Goal: Task Accomplishment & Management: Complete application form

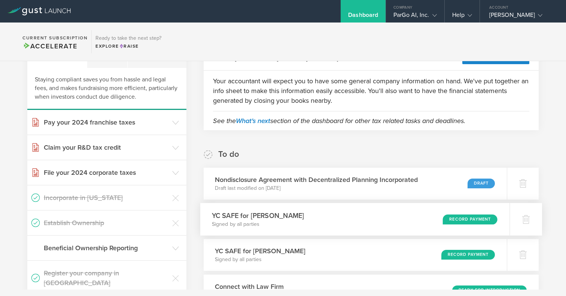
scroll to position [45, 0]
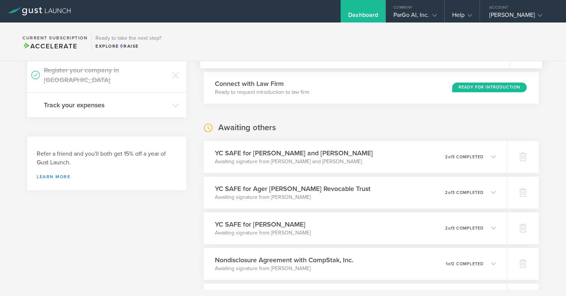
scroll to position [247, 0]
click at [495, 154] on icon at bounding box center [496, 156] width 4 height 4
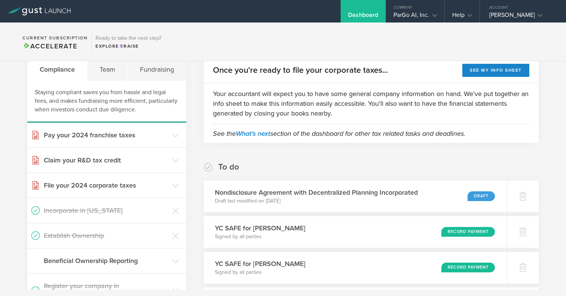
scroll to position [0, 0]
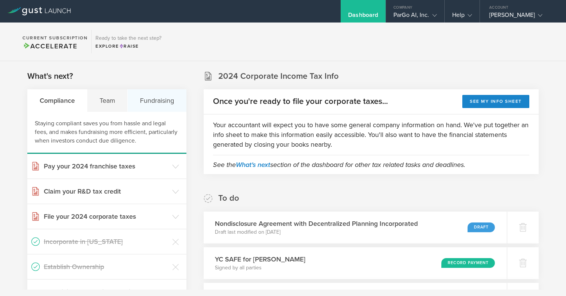
click at [159, 102] on div "Fundraising" at bounding box center [157, 100] width 58 height 22
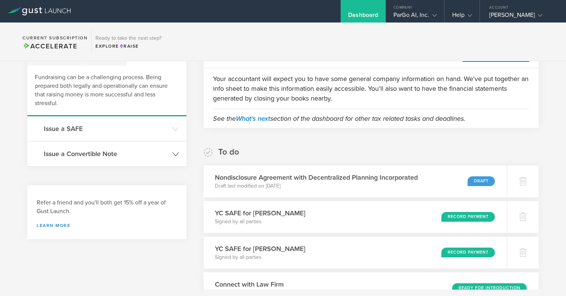
scroll to position [46, 0]
click at [170, 130] on header "Issue a SAFE" at bounding box center [106, 128] width 159 height 25
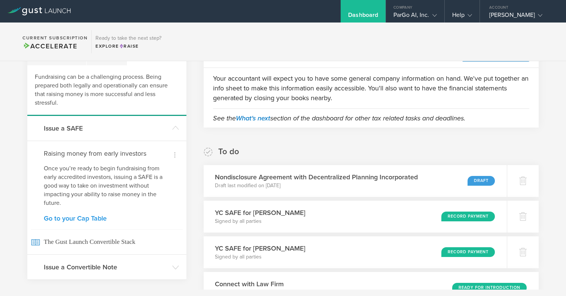
click at [75, 217] on link "Go to your Cap Table" at bounding box center [107, 218] width 126 height 7
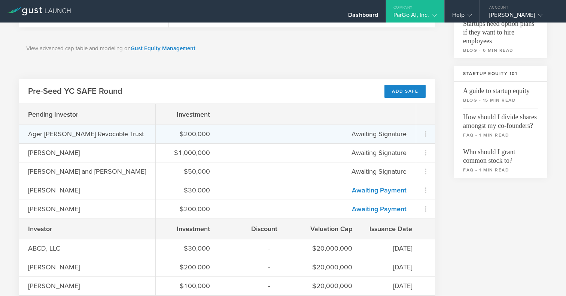
scroll to position [208, 0]
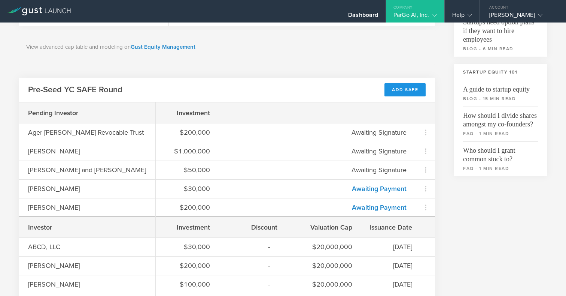
click at [406, 92] on div "Add SAFE" at bounding box center [405, 89] width 41 height 13
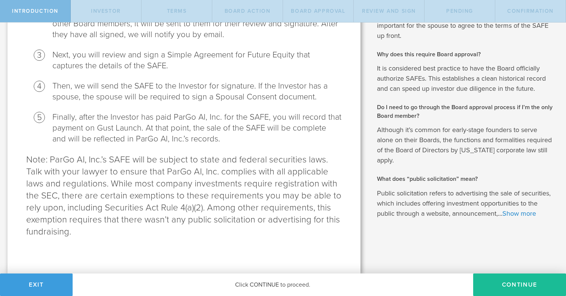
scroll to position [241, 0]
click at [532, 279] on button "Continue" at bounding box center [519, 284] width 93 height 22
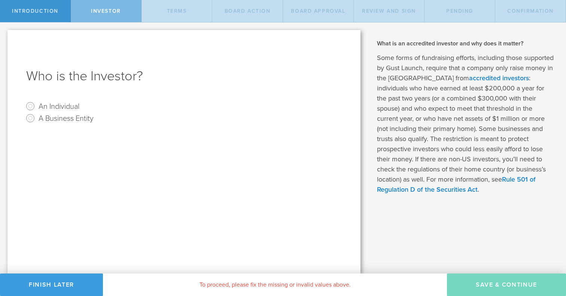
scroll to position [0, 0]
click at [30, 106] on input "An Individual" at bounding box center [30, 106] width 12 height 12
radio input "true"
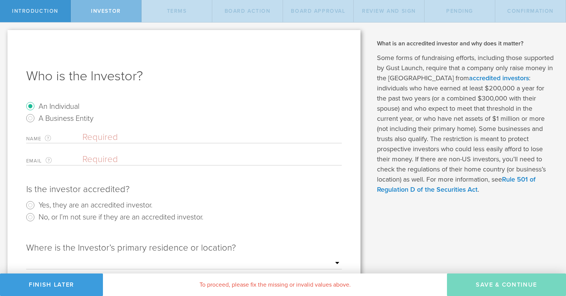
click at [139, 139] on input "text" at bounding box center [212, 136] width 260 height 11
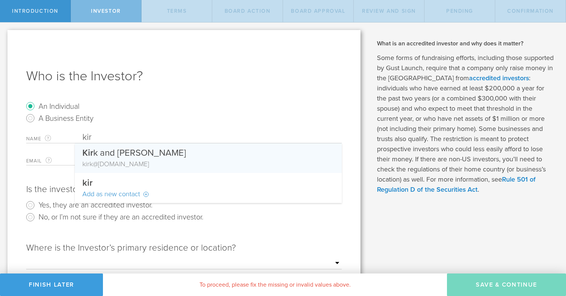
click at [141, 157] on div "Kir k and Wendy Fredrickson" at bounding box center [208, 151] width 252 height 16
type input "[PERSON_NAME] and [PERSON_NAME]"
type input "[PERSON_NAME][EMAIL_ADDRESS][DOMAIN_NAME]"
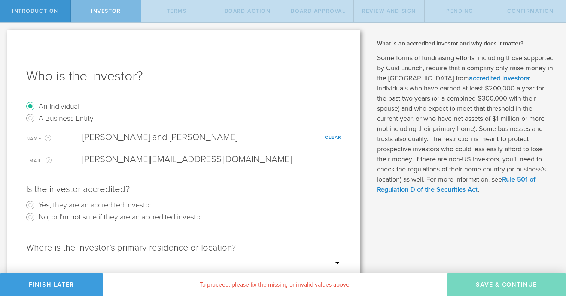
click at [113, 206] on label "Yes, they are an accredited investor." at bounding box center [96, 204] width 114 height 11
click at [36, 206] on input "Yes, they are an accredited investor." at bounding box center [30, 205] width 12 height 12
radio input "true"
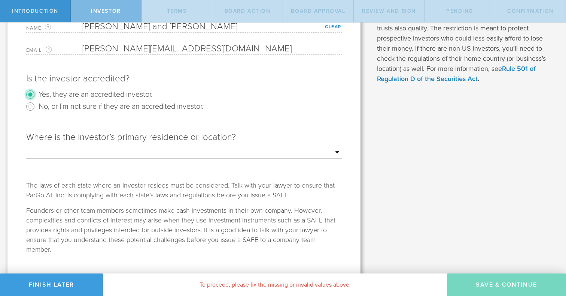
scroll to position [125, 0]
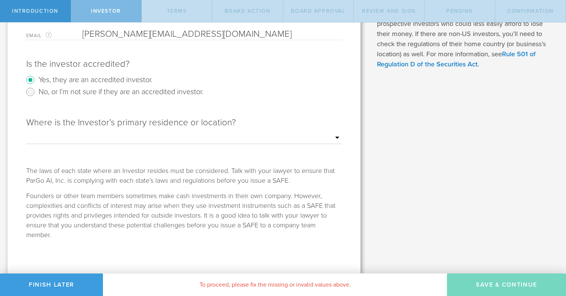
click at [320, 133] on select "Outside of the US Alabama Alaska Arizona Arkansas California Colorado Connectic…" at bounding box center [184, 137] width 316 height 11
select select "string:CA"
click at [26, 132] on select "Outside of the US Alabama Alaska Arizona Arkansas California Colorado Connectic…" at bounding box center [184, 137] width 316 height 11
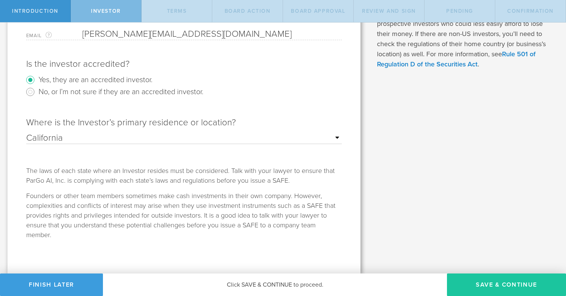
click at [496, 279] on button "Save & Continue" at bounding box center [506, 284] width 119 height 22
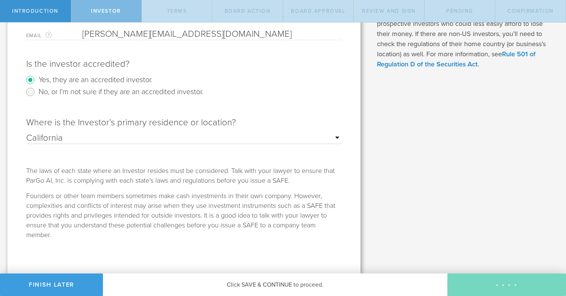
checkbox input "true"
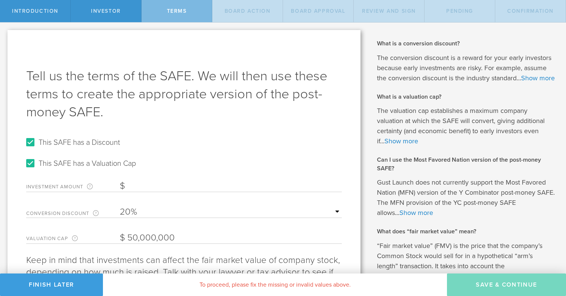
click at [86, 145] on label "This SAFE has a Discount" at bounding box center [80, 141] width 82 height 11
click at [36, 145] on input "This SAFE has a Discount" at bounding box center [30, 142] width 12 height 12
checkbox input "false"
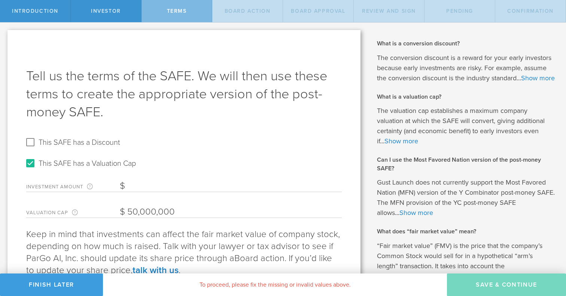
drag, startPoint x: 133, startPoint y: 209, endPoint x: 119, endPoint y: 208, distance: 14.3
click at [119, 208] on div "Valuation Cap The valuation cap establishes a maximum company valuation at whic…" at bounding box center [184, 209] width 316 height 15
type input "27,000,000"
click at [167, 193] on form "This SAFE has a Discount This SAFE has a Valuation Cap Investment Amount The am…" at bounding box center [184, 177] width 316 height 82
click at [170, 187] on input "Investment Amount The amount (in USD) that this investor is paying for the SAFE." at bounding box center [231, 185] width 222 height 11
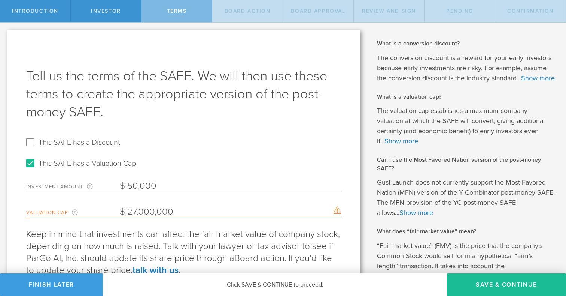
type input "50,000"
click at [224, 222] on div "Tell us the terms of the SAFE. We will then use these terms to create the appro…" at bounding box center [183, 177] width 353 height 295
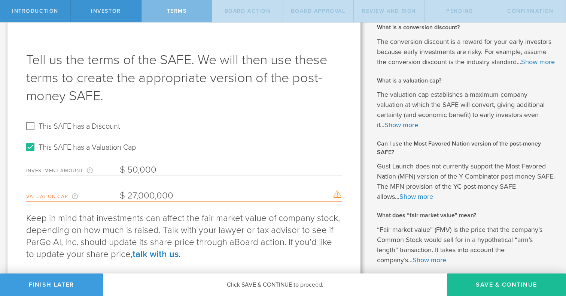
scroll to position [62, 0]
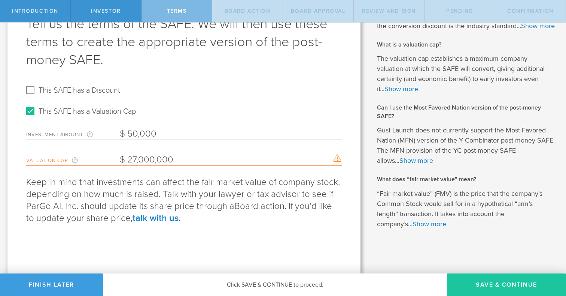
click at [488, 278] on button "Save & Continue" at bounding box center [506, 284] width 119 height 22
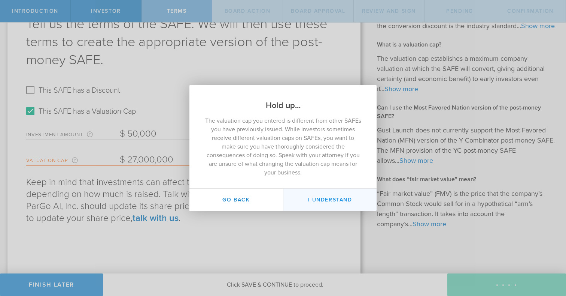
click at [343, 201] on button "I Understand" at bounding box center [330, 199] width 94 height 22
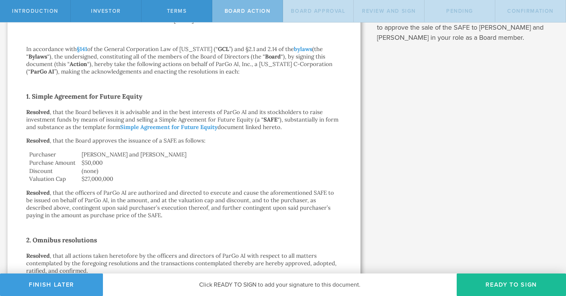
scroll to position [90, 0]
click at [506, 281] on button "Ready to Sign" at bounding box center [511, 284] width 109 height 22
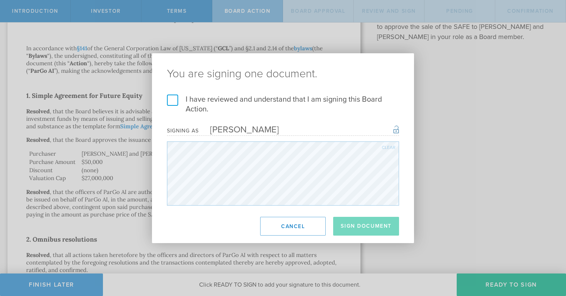
click at [175, 99] on label "I have reviewed and understand that I am signing this Board Action." at bounding box center [283, 103] width 232 height 19
click at [0, 0] on input "I have reviewed and understand that I am signing this Board Action." at bounding box center [0, 0] width 0 height 0
click at [370, 226] on button "Sign Document" at bounding box center [366, 226] width 66 height 19
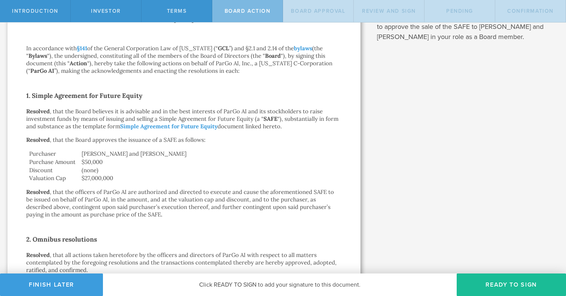
scroll to position [0, 0]
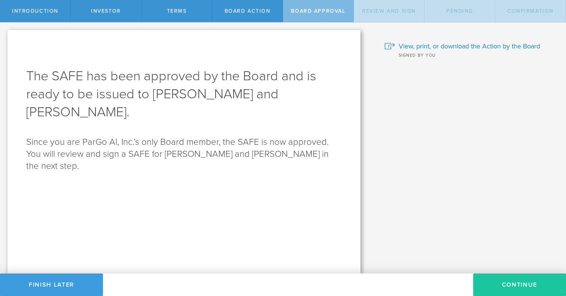
click at [517, 279] on button "Continue" at bounding box center [519, 284] width 93 height 22
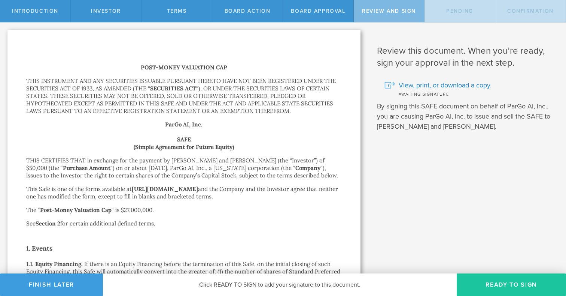
click at [526, 284] on button "Ready to Sign" at bounding box center [511, 284] width 109 height 22
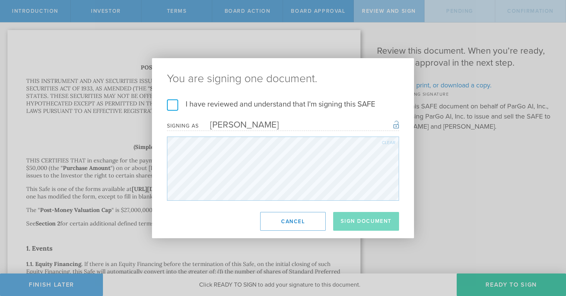
click at [171, 99] on h2 "You are signing one document." at bounding box center [283, 78] width 262 height 41
click at [173, 101] on label "I have reviewed and understand that I'm signing this SAFE" at bounding box center [283, 104] width 232 height 10
click at [0, 0] on input "I have reviewed and understand that I'm signing this SAFE" at bounding box center [0, 0] width 0 height 0
click at [350, 227] on button "Sign Document" at bounding box center [366, 221] width 66 height 19
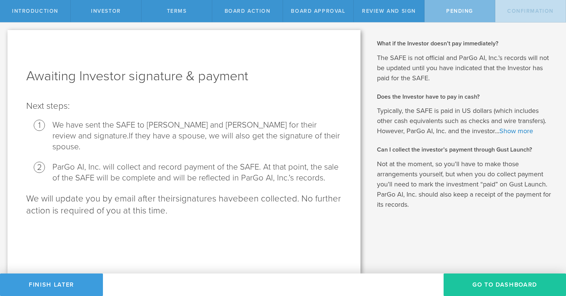
click at [474, 282] on button "Go To Dashboard" at bounding box center [505, 284] width 122 height 22
